Goal: Check status: Check status

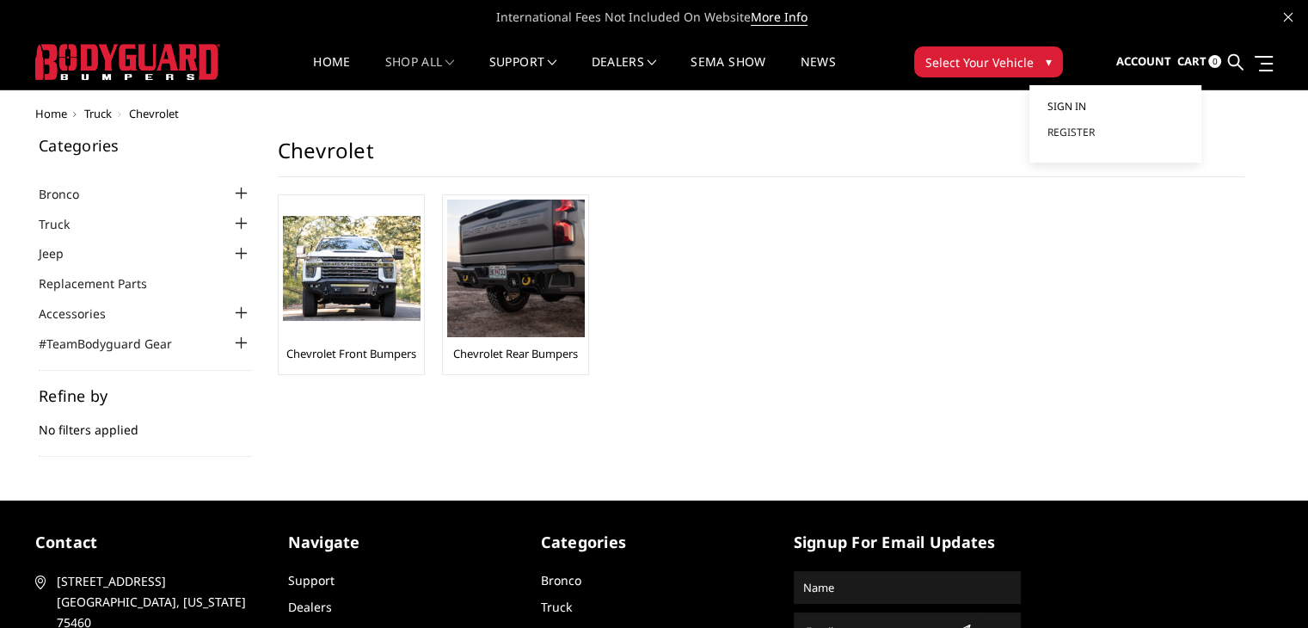
click at [1115, 102] on link "Sign in" at bounding box center [1116, 107] width 138 height 26
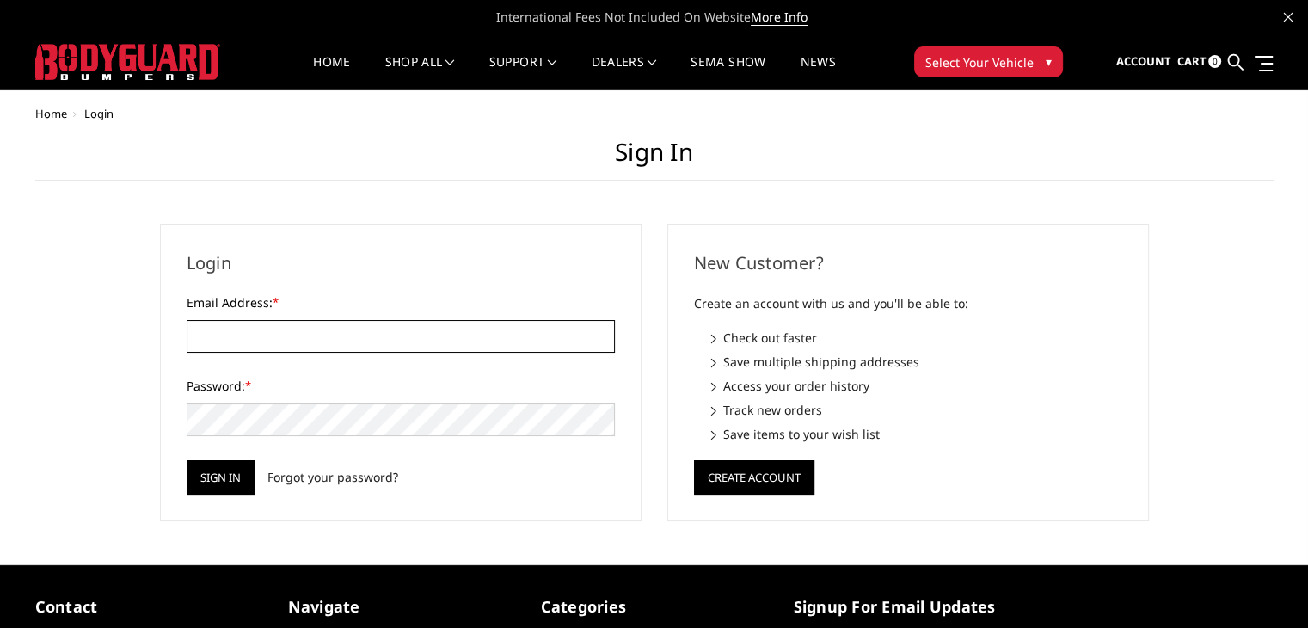
type input "[PERSON_NAME][EMAIL_ADDRESS][DOMAIN_NAME]"
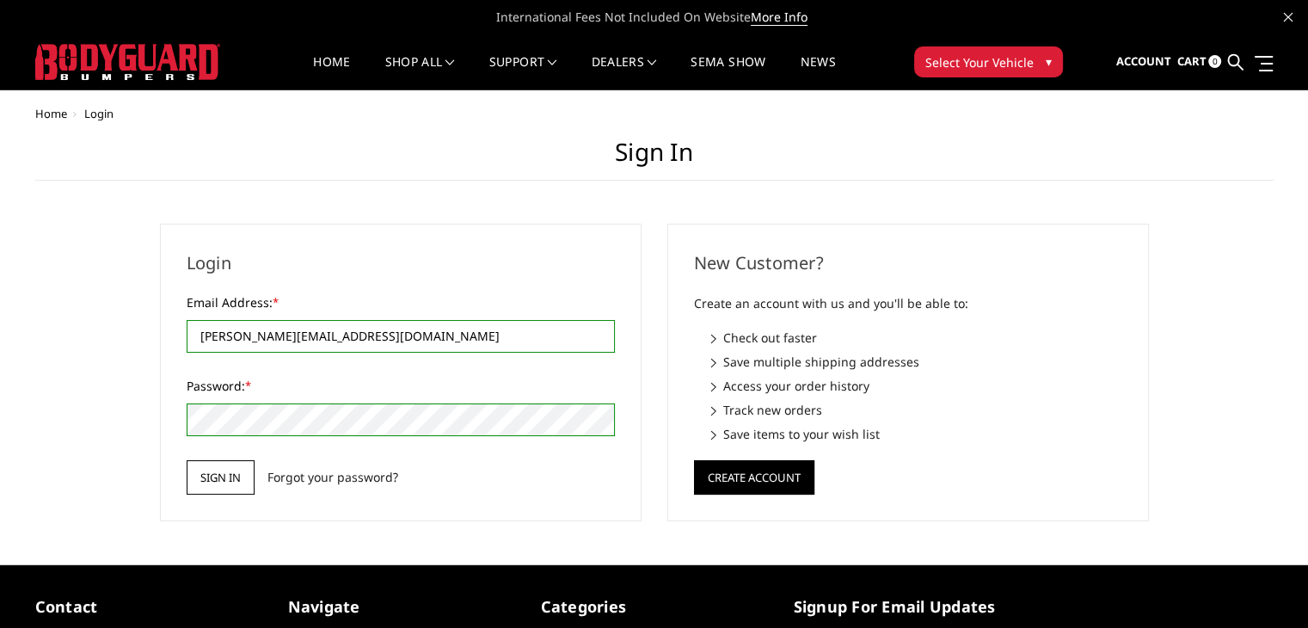
click at [245, 472] on input "Sign in" at bounding box center [221, 477] width 68 height 34
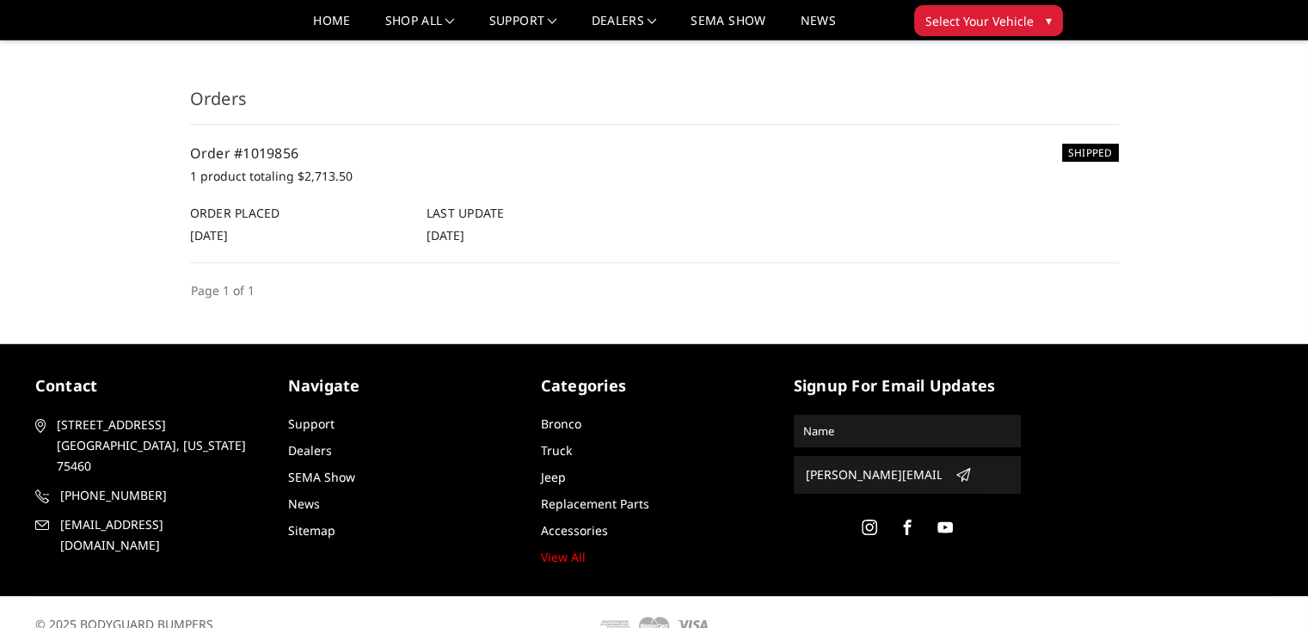
scroll to position [172, 0]
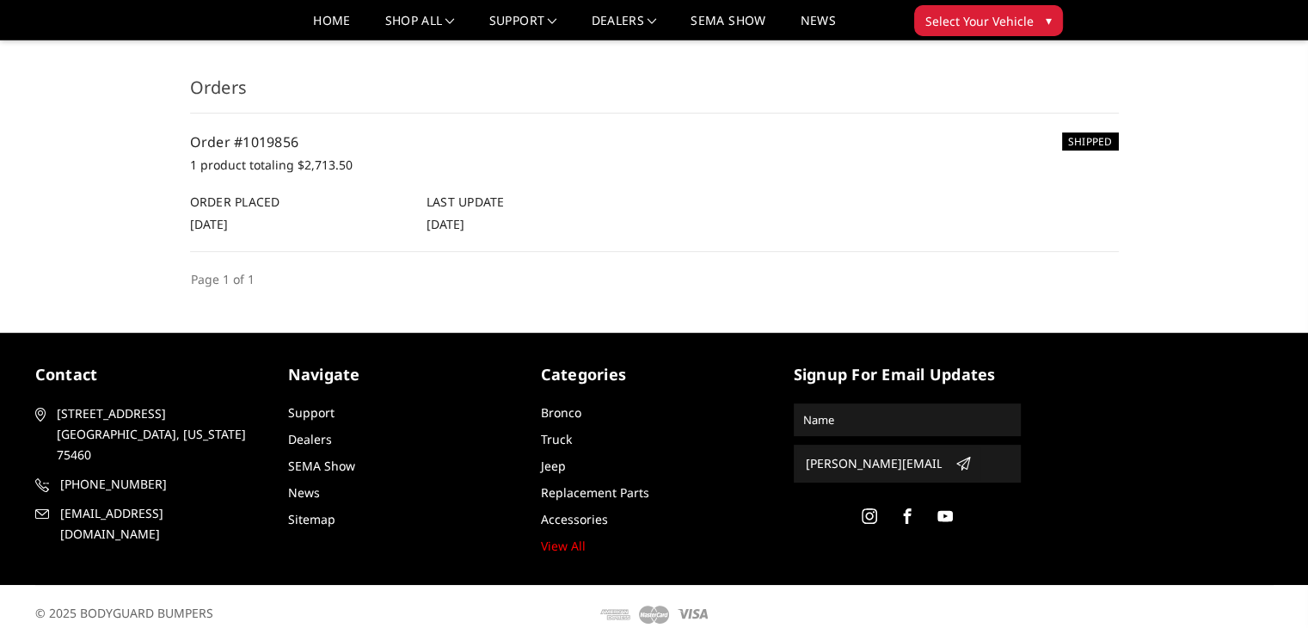
click at [221, 151] on div "SHIPPED Order #1019856 1 product totaling $2,713.50 Order Placed [DATE] Last Up…" at bounding box center [654, 182] width 929 height 101
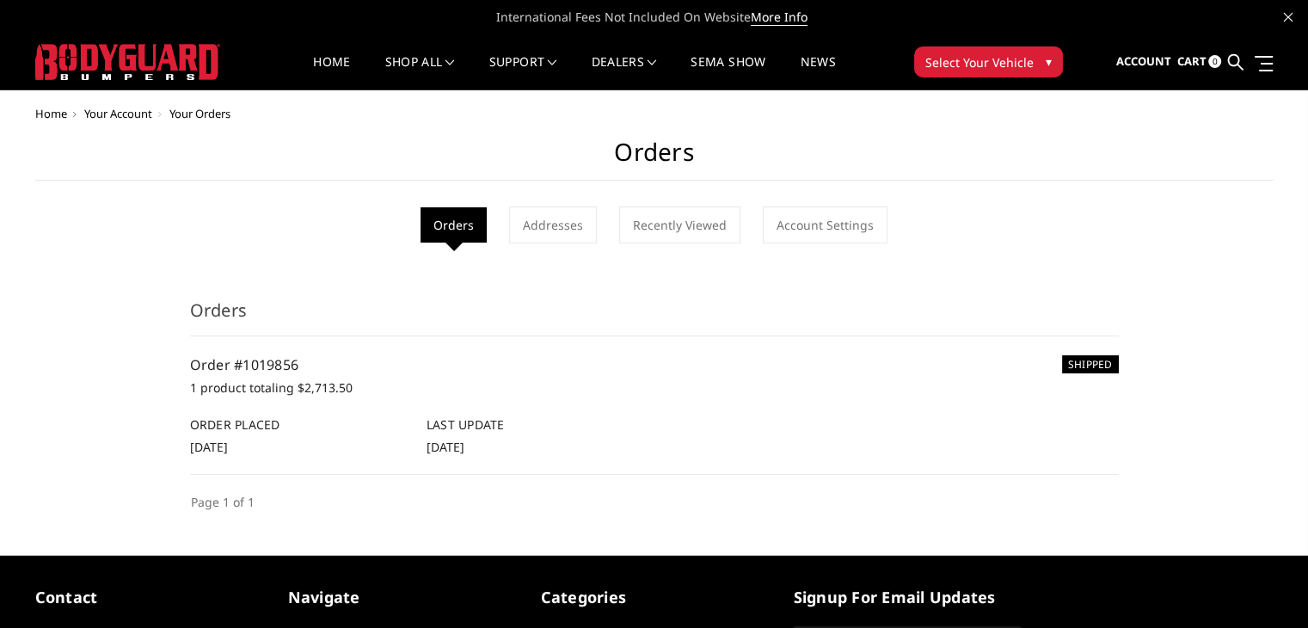
drag, startPoint x: 457, startPoint y: 224, endPoint x: 453, endPoint y: 237, distance: 13.6
click at [454, 233] on li "Orders" at bounding box center [453, 224] width 66 height 35
click at [362, 425] on h6 "Order Placed" at bounding box center [299, 424] width 218 height 18
click at [226, 392] on p "1 product totaling $2,713.50" at bounding box center [654, 387] width 929 height 21
